Goal: Task Accomplishment & Management: Manage account settings

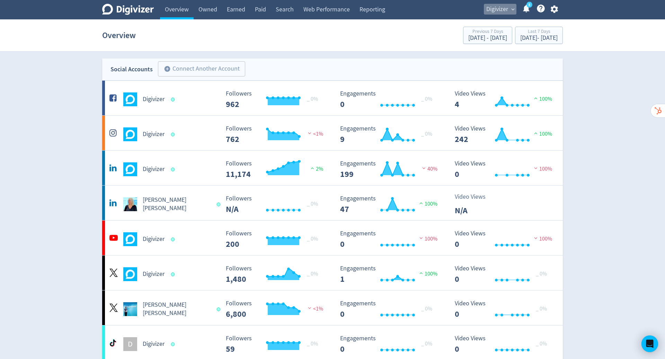
click at [502, 11] on span "Digivizer" at bounding box center [497, 9] width 22 height 11
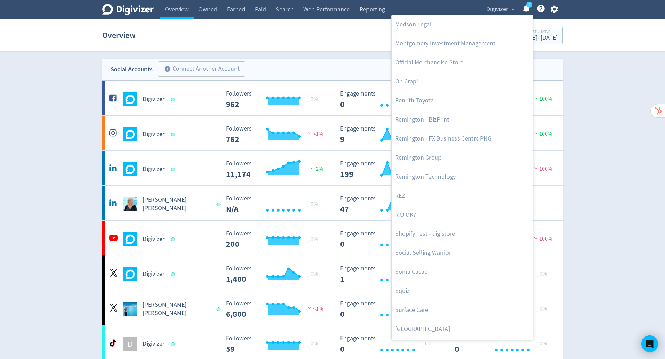
scroll to position [322, 0]
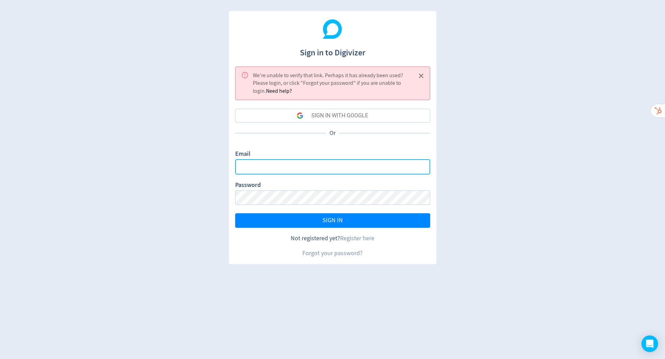
click at [358, 167] on input "Email" at bounding box center [332, 166] width 195 height 15
type input "[PERSON_NAME][EMAIL_ADDRESS][PERSON_NAME][DOMAIN_NAME]"
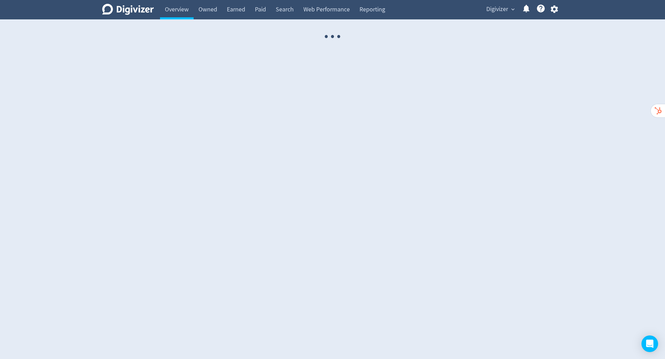
click at [495, 9] on span "Digivizer" at bounding box center [497, 9] width 22 height 11
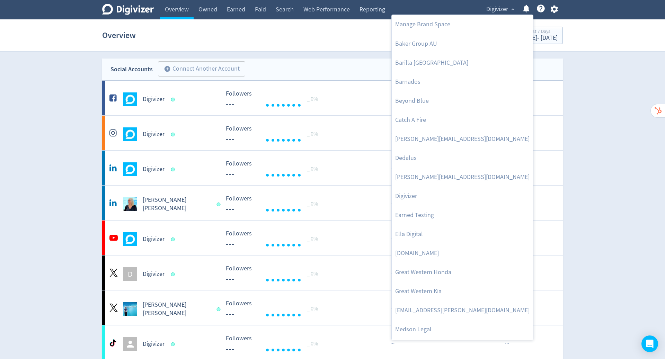
scroll to position [322, 0]
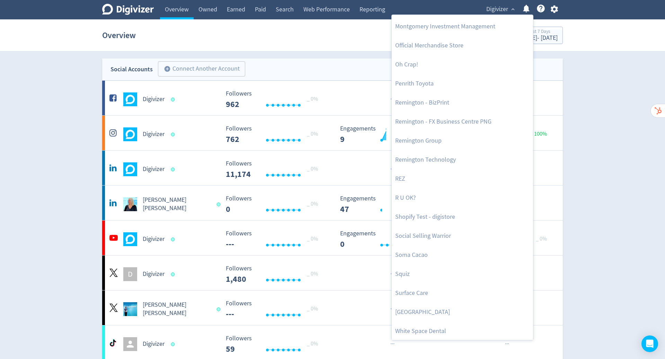
click at [429, 236] on link "Social Selling Warrior" at bounding box center [462, 236] width 141 height 19
